Goal: Check status

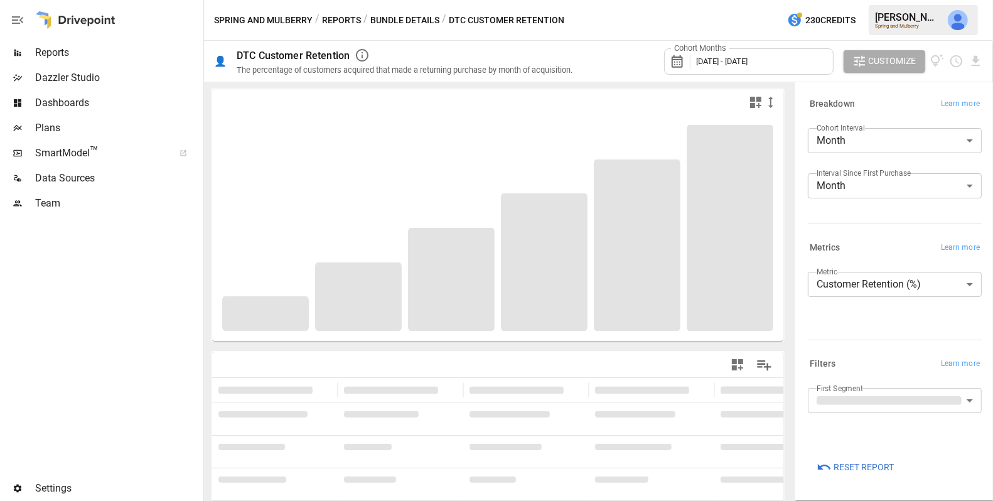
click at [841, 0] on body "**********" at bounding box center [496, 0] width 993 height 0
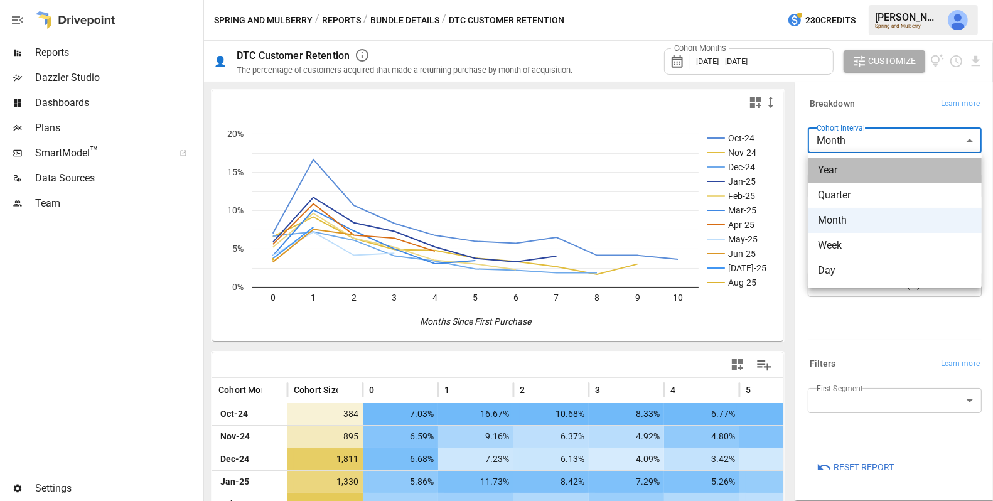
click at [841, 170] on span "Year" at bounding box center [895, 170] width 154 height 15
type input "****"
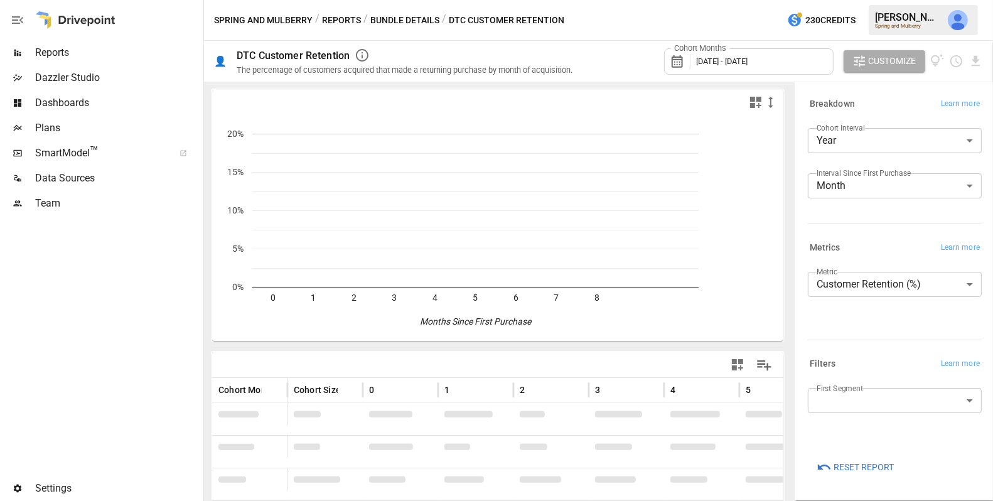
click at [718, 67] on div "Cohort Months [DATE] - [DATE]" at bounding box center [748, 61] width 169 height 26
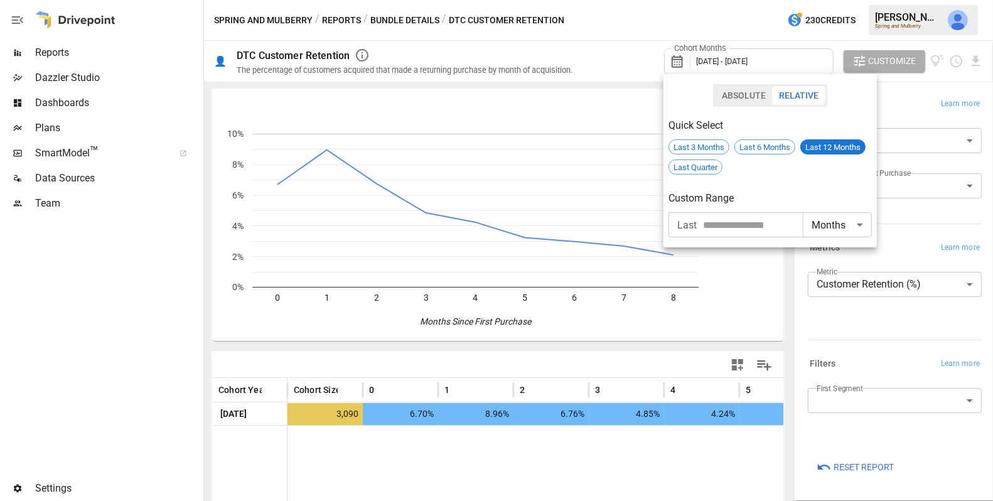
click at [524, 61] on div at bounding box center [496, 250] width 993 height 501
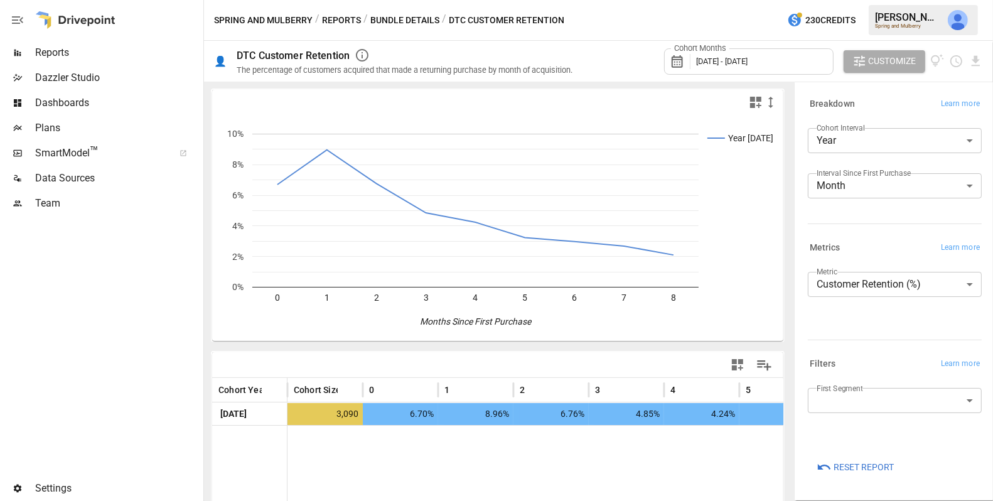
click at [773, 68] on div "Cohort Months [DATE] - [DATE]" at bounding box center [748, 61] width 169 height 26
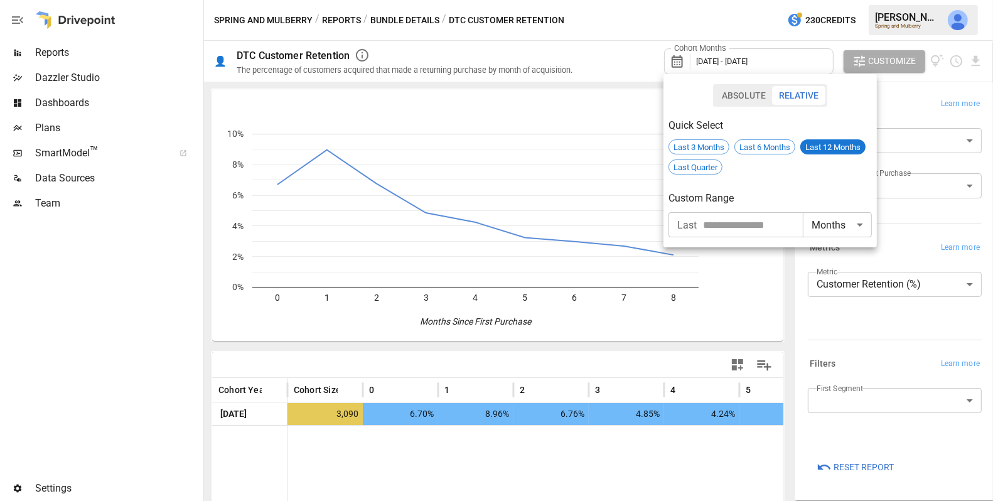
click at [737, 221] on input "number" at bounding box center [753, 224] width 100 height 25
click at [742, 190] on h6 "Custom Range" at bounding box center [769, 198] width 203 height 18
click at [722, 228] on input "number" at bounding box center [753, 224] width 100 height 25
click at [700, 102] on div "Absolute Relative" at bounding box center [769, 95] width 203 height 23
click at [743, 93] on button "Absolute" at bounding box center [744, 95] width 58 height 19
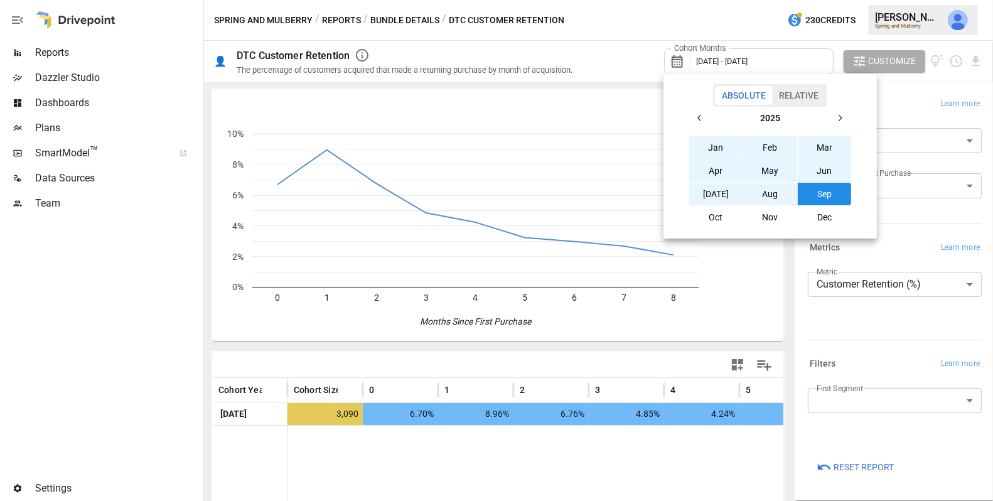
click at [801, 97] on button "Relative" at bounding box center [798, 95] width 53 height 19
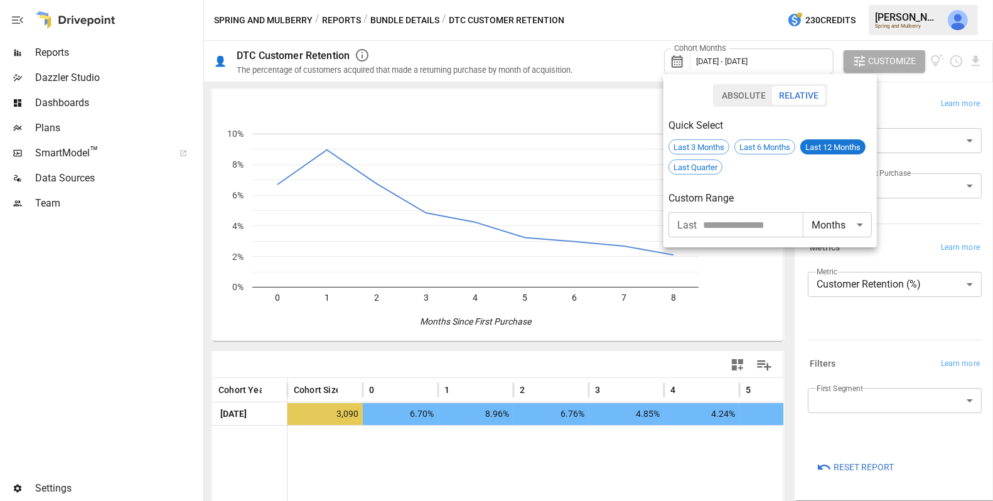
click at [885, 106] on div at bounding box center [496, 250] width 993 height 501
